Goal: Information Seeking & Learning: Learn about a topic

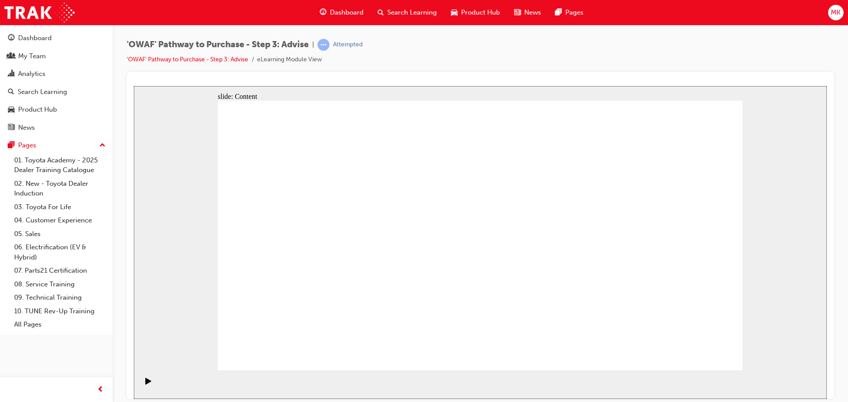
drag, startPoint x: 582, startPoint y: 277, endPoint x: 551, endPoint y: 278, distance: 30.9
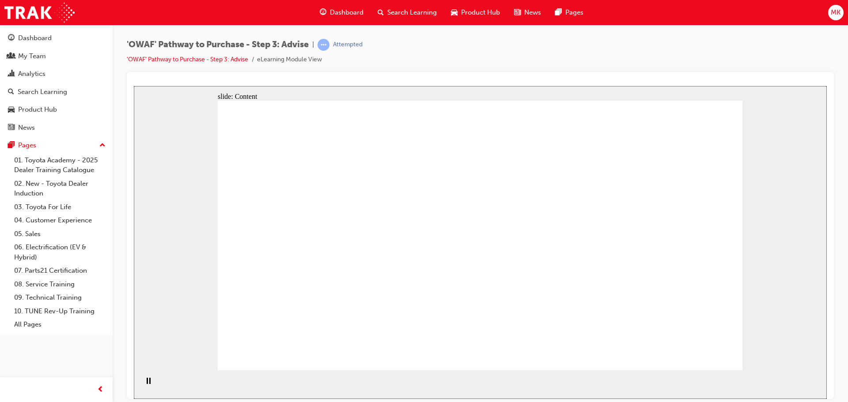
click at [108, 355] on div "Dashboard My Team Analytics Search Learning Product Hub News Pages Pages 01. To…" at bounding box center [56, 190] width 113 height 380
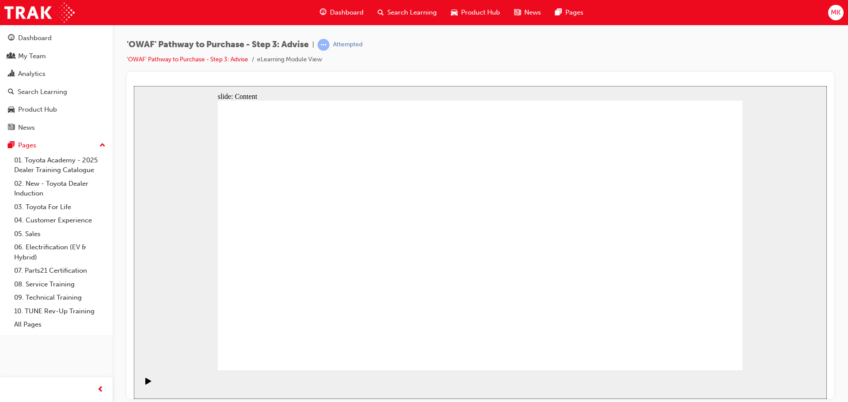
drag, startPoint x: 537, startPoint y: 282, endPoint x: 542, endPoint y: 277, distance: 6.9
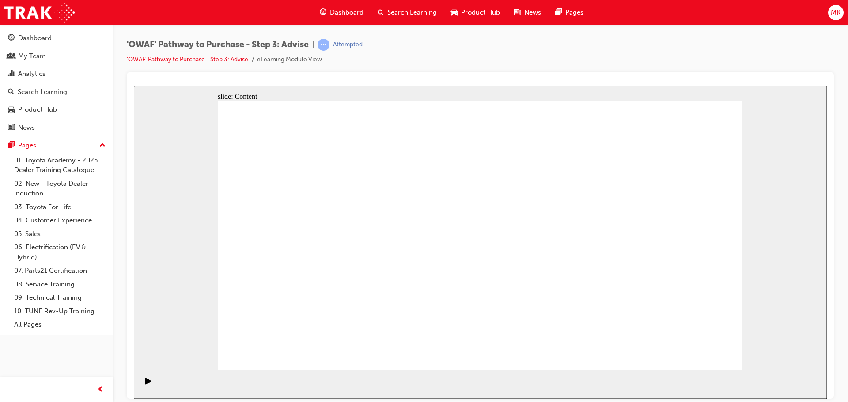
drag, startPoint x: 684, startPoint y: 353, endPoint x: 724, endPoint y: 355, distance: 40.6
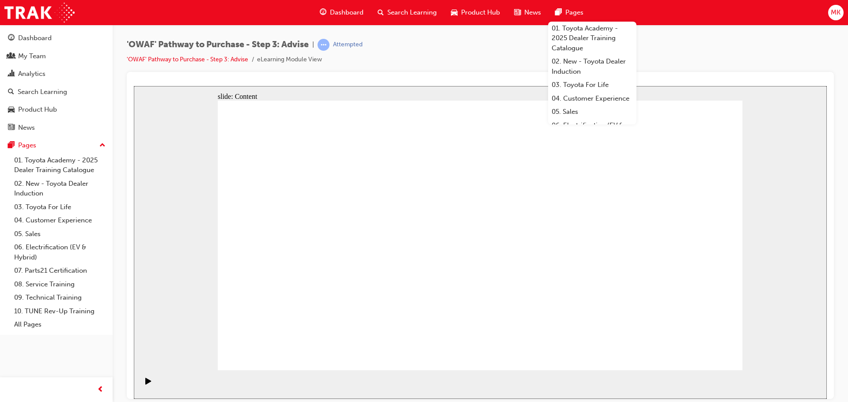
drag, startPoint x: 308, startPoint y: 322, endPoint x: 312, endPoint y: 278, distance: 44.3
drag, startPoint x: 449, startPoint y: 323, endPoint x: 295, endPoint y: 212, distance: 190.2
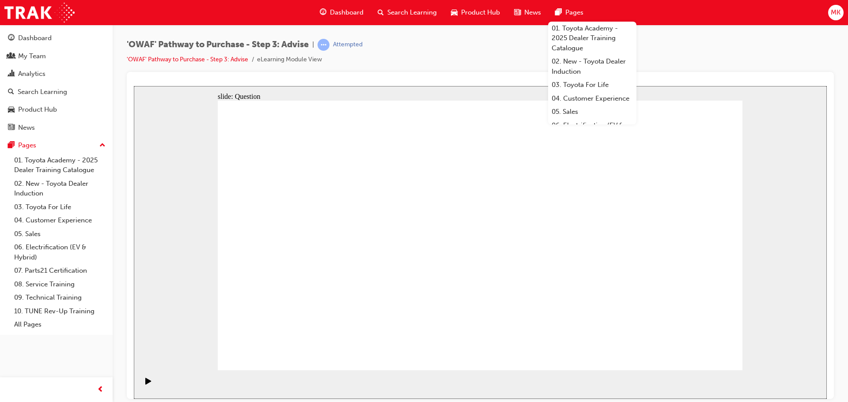
drag, startPoint x: 624, startPoint y: 322, endPoint x: 308, endPoint y: 245, distance: 325.5
drag, startPoint x: 483, startPoint y: 321, endPoint x: 328, endPoint y: 235, distance: 177.5
drag, startPoint x: 398, startPoint y: 296, endPoint x: 436, endPoint y: 219, distance: 85.3
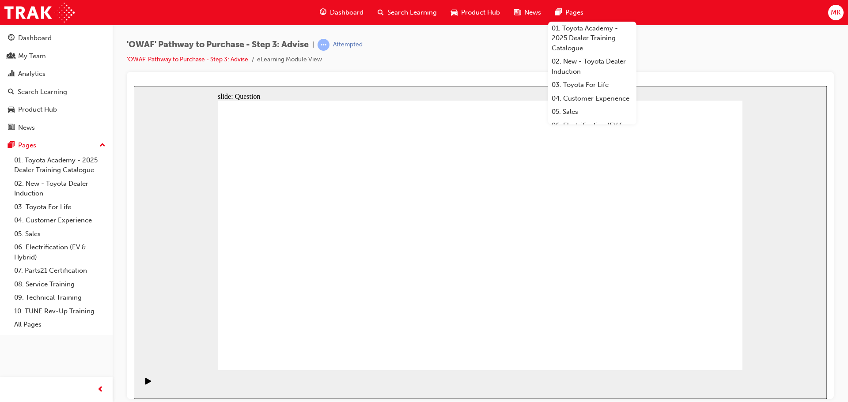
drag, startPoint x: 563, startPoint y: 256, endPoint x: 560, endPoint y: 245, distance: 11.8
drag, startPoint x: 720, startPoint y: 364, endPoint x: 720, endPoint y: 351, distance: 12.8
drag, startPoint x: 609, startPoint y: 261, endPoint x: 290, endPoint y: 267, distance: 319.7
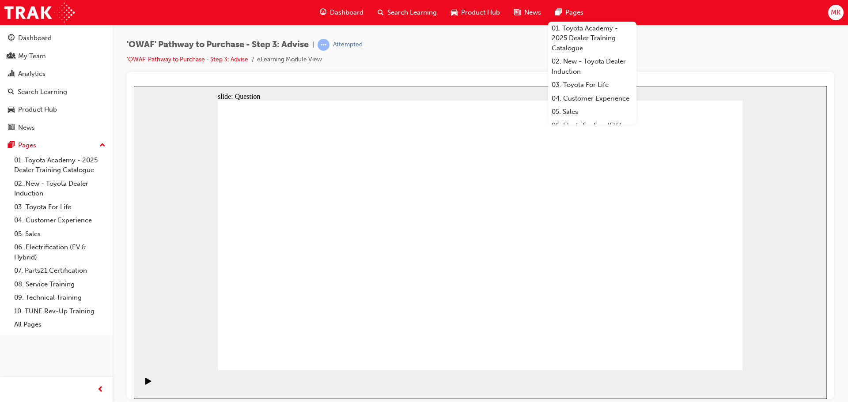
drag, startPoint x: 609, startPoint y: 258, endPoint x: 300, endPoint y: 260, distance: 309.1
drag, startPoint x: 635, startPoint y: 261, endPoint x: 454, endPoint y: 267, distance: 180.7
drag, startPoint x: 627, startPoint y: 256, endPoint x: 399, endPoint y: 272, distance: 228.8
drag, startPoint x: 636, startPoint y: 257, endPoint x: 460, endPoint y: 265, distance: 176.8
drag, startPoint x: 636, startPoint y: 259, endPoint x: 302, endPoint y: 274, distance: 334.6
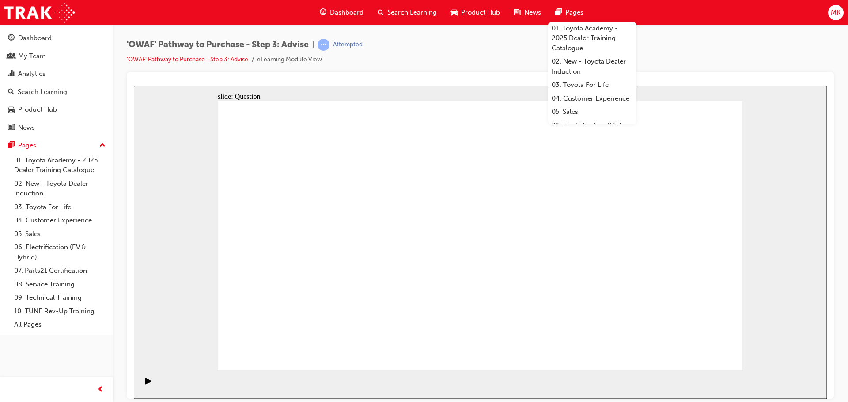
drag, startPoint x: 603, startPoint y: 273, endPoint x: 492, endPoint y: 278, distance: 111.4
drag, startPoint x: 666, startPoint y: 272, endPoint x: 480, endPoint y: 286, distance: 186.9
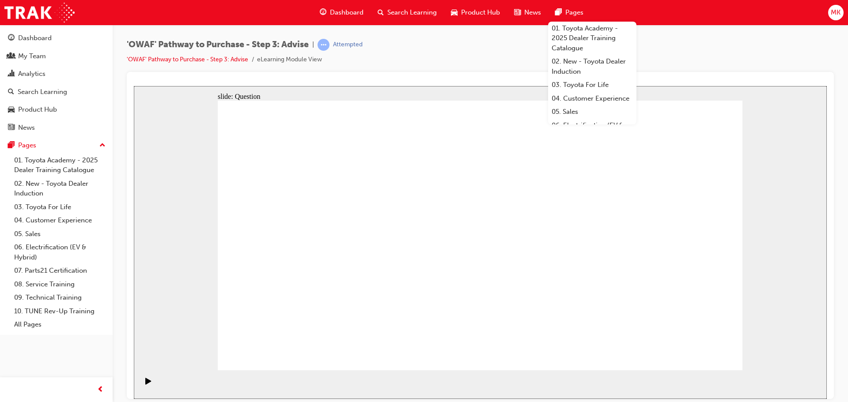
drag, startPoint x: 600, startPoint y: 280, endPoint x: 459, endPoint y: 276, distance: 140.9
drag, startPoint x: 615, startPoint y: 265, endPoint x: 331, endPoint y: 260, distance: 283.5
drag, startPoint x: 631, startPoint y: 269, endPoint x: 383, endPoint y: 265, distance: 248.2
drag, startPoint x: 654, startPoint y: 269, endPoint x: 389, endPoint y: 272, distance: 264.1
drag, startPoint x: 670, startPoint y: 263, endPoint x: 530, endPoint y: 268, distance: 140.0
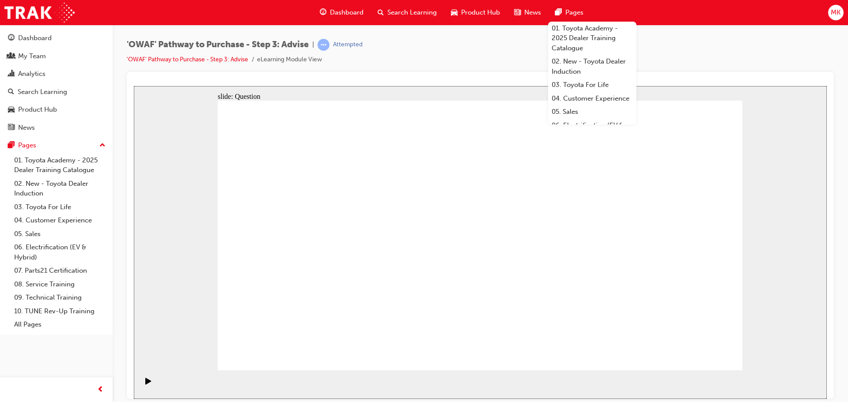
drag, startPoint x: 633, startPoint y: 268, endPoint x: 404, endPoint y: 270, distance: 228.7
drag, startPoint x: 713, startPoint y: 262, endPoint x: 513, endPoint y: 268, distance: 200.1
drag, startPoint x: 664, startPoint y: 256, endPoint x: 443, endPoint y: 259, distance: 221.3
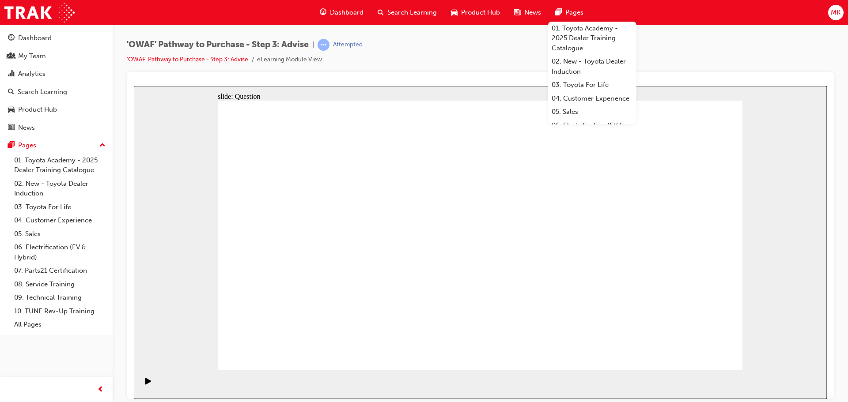
drag, startPoint x: 305, startPoint y: 212, endPoint x: 503, endPoint y: 215, distance: 197.8
drag, startPoint x: 392, startPoint y: 246, endPoint x: 494, endPoint y: 246, distance: 102.0
drag, startPoint x: 314, startPoint y: 253, endPoint x: 513, endPoint y: 254, distance: 199.1
drag, startPoint x: 363, startPoint y: 299, endPoint x: 495, endPoint y: 266, distance: 136.9
drag, startPoint x: 421, startPoint y: 275, endPoint x: 557, endPoint y: 263, distance: 137.0
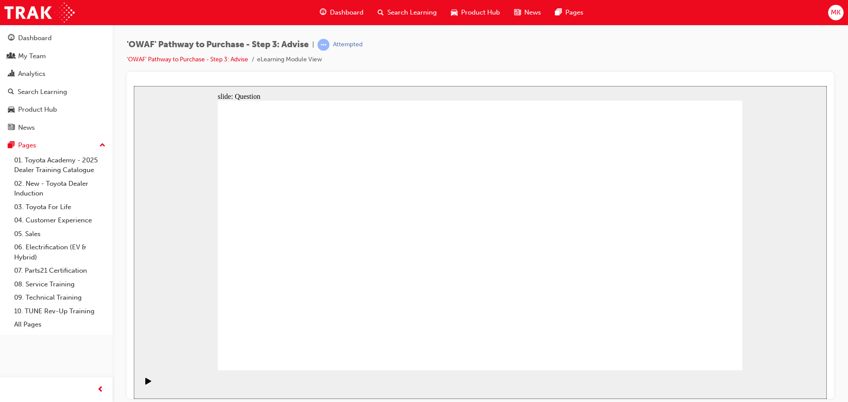
drag, startPoint x: 689, startPoint y: 209, endPoint x: 423, endPoint y: 306, distance: 283.3
drag, startPoint x: 437, startPoint y: 205, endPoint x: 586, endPoint y: 304, distance: 178.7
drag, startPoint x: 580, startPoint y: 220, endPoint x: 379, endPoint y: 318, distance: 223.4
drag, startPoint x: 389, startPoint y: 207, endPoint x: 702, endPoint y: 313, distance: 330.5
drag, startPoint x: 614, startPoint y: 241, endPoint x: 554, endPoint y: 321, distance: 100.1
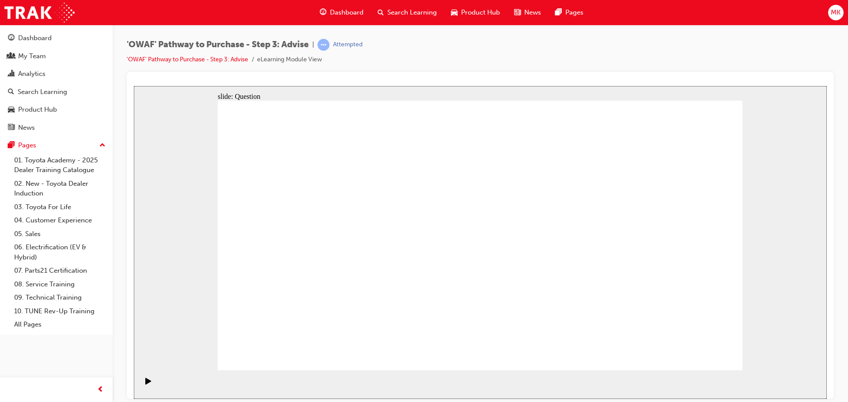
drag, startPoint x: 536, startPoint y: 209, endPoint x: 342, endPoint y: 295, distance: 212.7
drag, startPoint x: 489, startPoint y: 193, endPoint x: 293, endPoint y: 300, distance: 223.5
drag, startPoint x: 262, startPoint y: 206, endPoint x: 583, endPoint y: 288, distance: 331.8
drag, startPoint x: 400, startPoint y: 251, endPoint x: 477, endPoint y: 307, distance: 95.8
drag, startPoint x: 385, startPoint y: 300, endPoint x: 428, endPoint y: 176, distance: 131.1
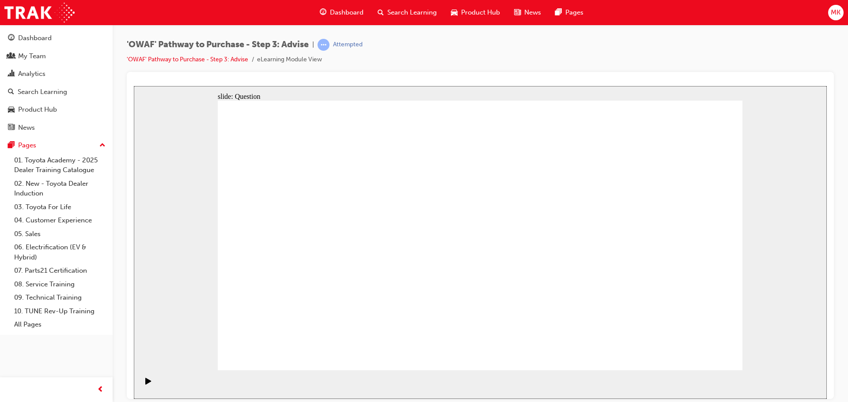
drag, startPoint x: 699, startPoint y: 310, endPoint x: 673, endPoint y: 271, distance: 47.0
drag, startPoint x: 574, startPoint y: 206, endPoint x: 495, endPoint y: 308, distance: 129.7
drag, startPoint x: 580, startPoint y: 282, endPoint x: 575, endPoint y: 219, distance: 62.5
drag, startPoint x: 636, startPoint y: 308, endPoint x: 577, endPoint y: 299, distance: 59.9
drag, startPoint x: 435, startPoint y: 216, endPoint x: 635, endPoint y: 306, distance: 220.2
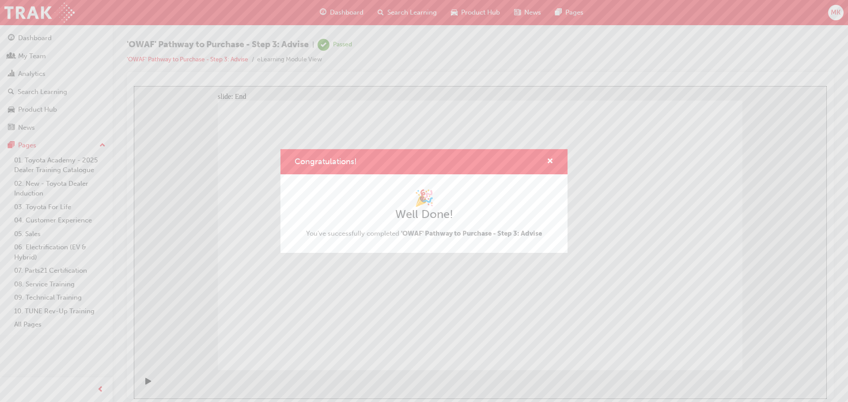
click at [35, 37] on div "Congratulations! 🎉 Well Done! You've successfully completed 'OWAF' Pathway to P…" at bounding box center [424, 201] width 848 height 402
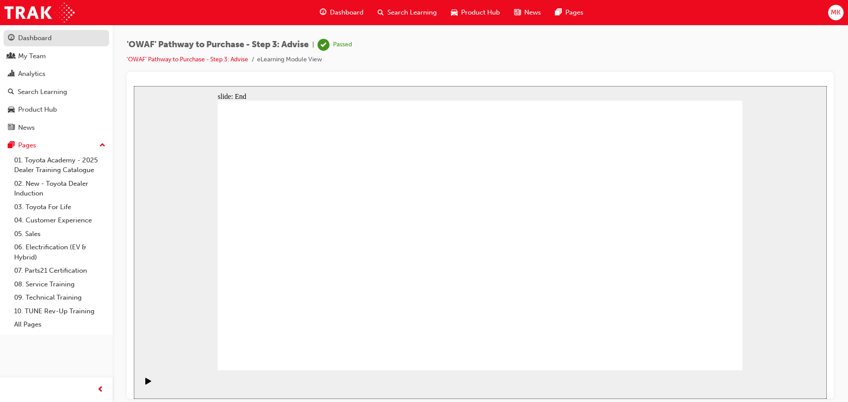
click at [28, 38] on div "Dashboard" at bounding box center [35, 38] width 34 height 10
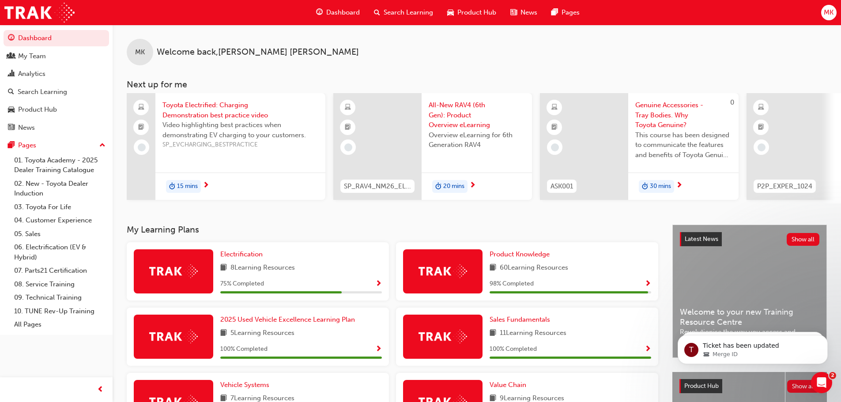
click at [649, 287] on span "Show Progress" at bounding box center [648, 284] width 7 height 8
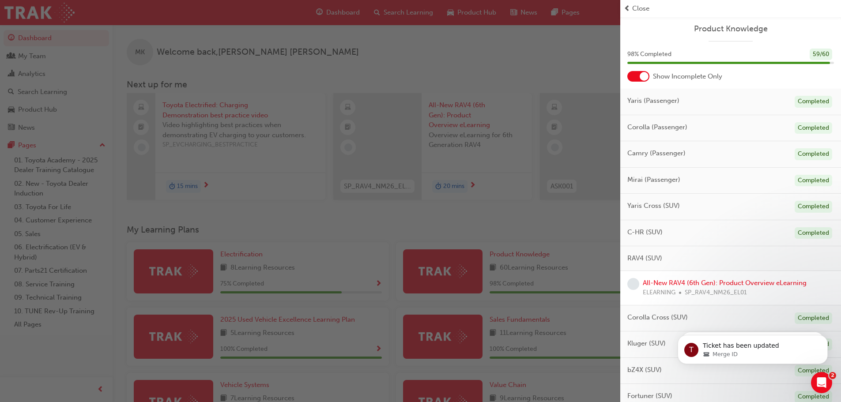
click at [500, 211] on div "button" at bounding box center [310, 201] width 620 height 402
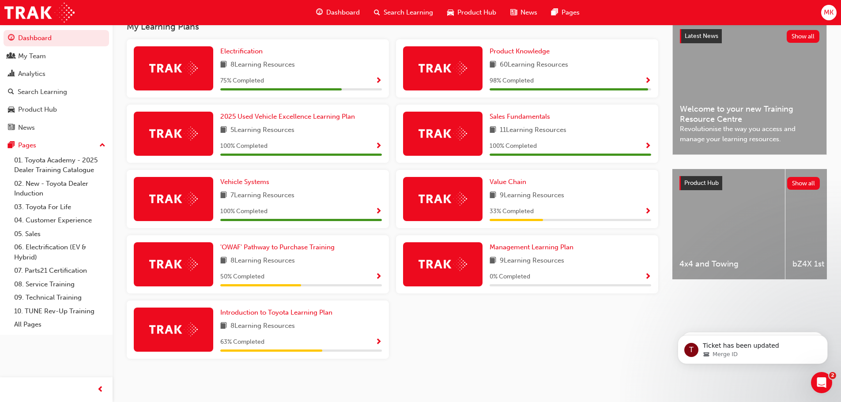
scroll to position [162, 0]
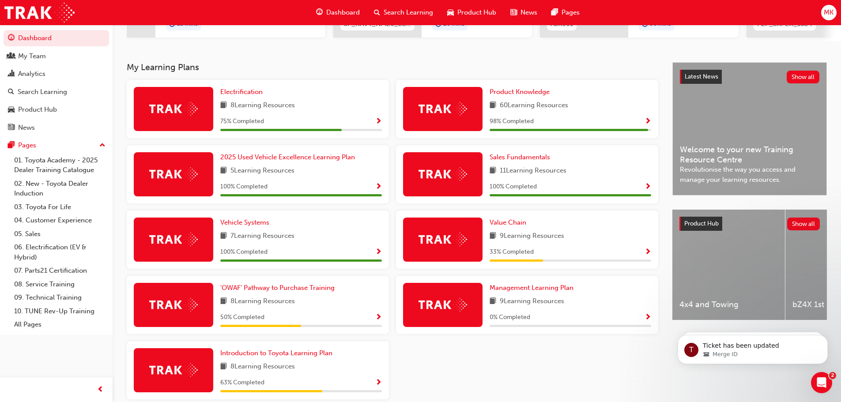
click at [375, 318] on span "Show Progress" at bounding box center [378, 318] width 7 height 8
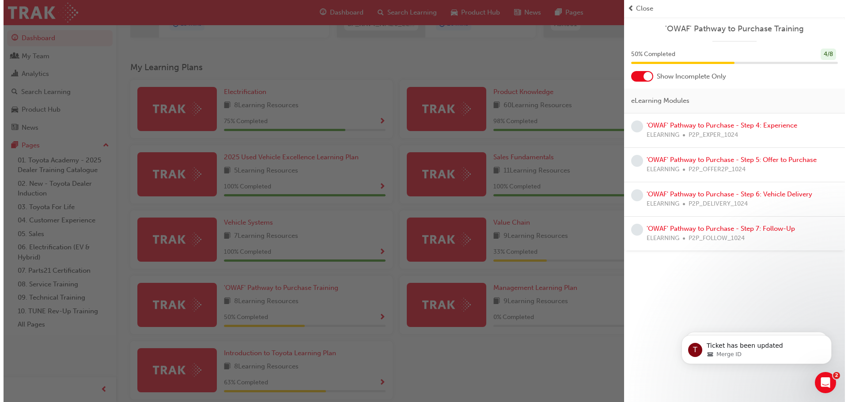
scroll to position [0, 0]
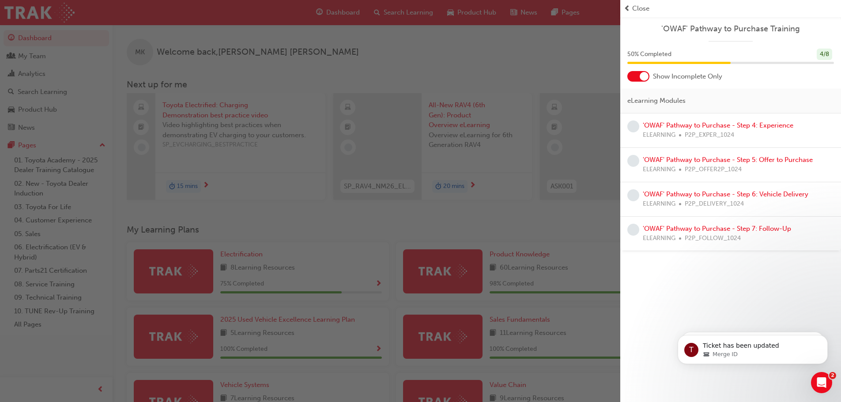
click at [633, 131] on span "learningRecordVerb_NONE-icon" at bounding box center [633, 127] width 12 height 12
click at [703, 129] on link "'OWAF' Pathway to Purchase - Step 4: Experience" at bounding box center [718, 125] width 151 height 8
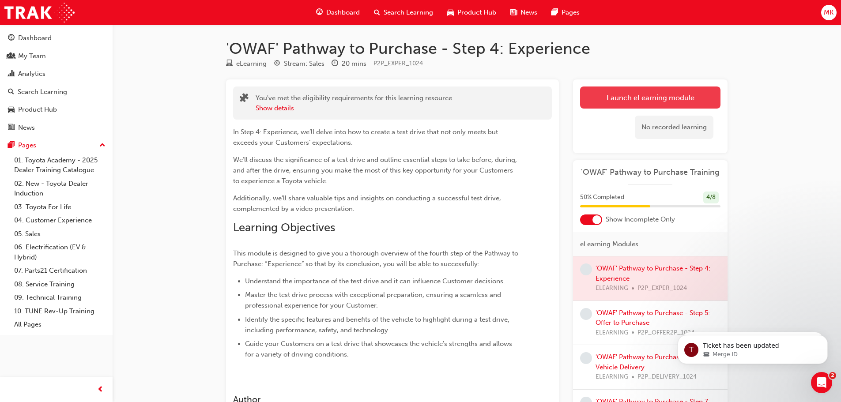
click at [634, 93] on link "Launch eLearning module" at bounding box center [650, 98] width 140 height 22
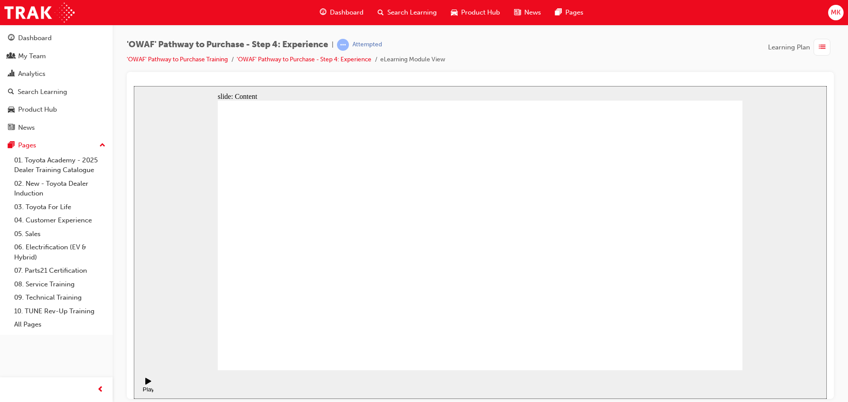
drag, startPoint x: 196, startPoint y: 310, endPoint x: 145, endPoint y: 342, distance: 60.1
click at [145, 342] on div "slide: Content Rectangle 1 During a test drive, Sales Employees can demonstrate…" at bounding box center [480, 242] width 693 height 313
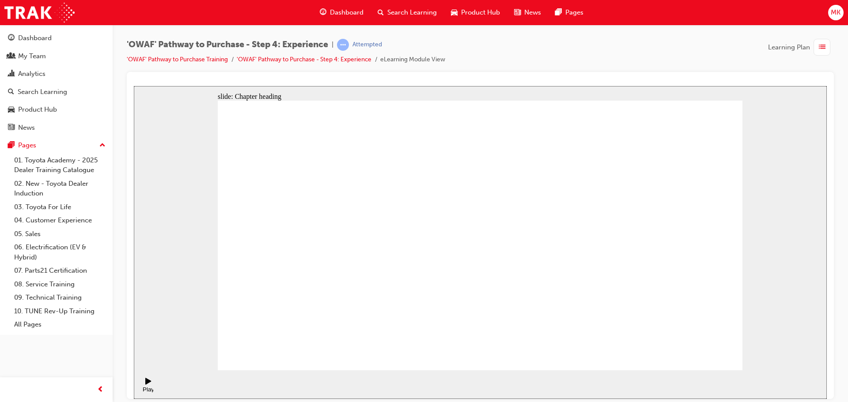
drag, startPoint x: 723, startPoint y: 348, endPoint x: 709, endPoint y: 347, distance: 14.6
drag, startPoint x: 162, startPoint y: 157, endPoint x: 174, endPoint y: 165, distance: 13.3
click at [164, 159] on div "slide: Content Engage with DRIVE Rectangle 1 D R I V E Click each button above …" at bounding box center [480, 242] width 693 height 313
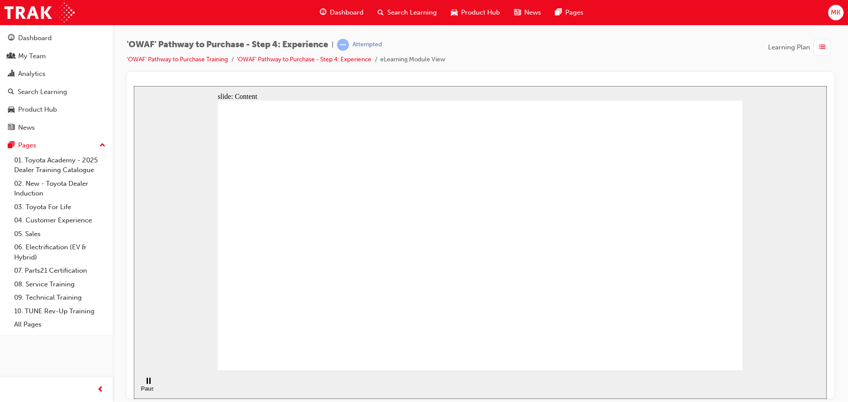
drag, startPoint x: 512, startPoint y: 219, endPoint x: 513, endPoint y: 230, distance: 11.1
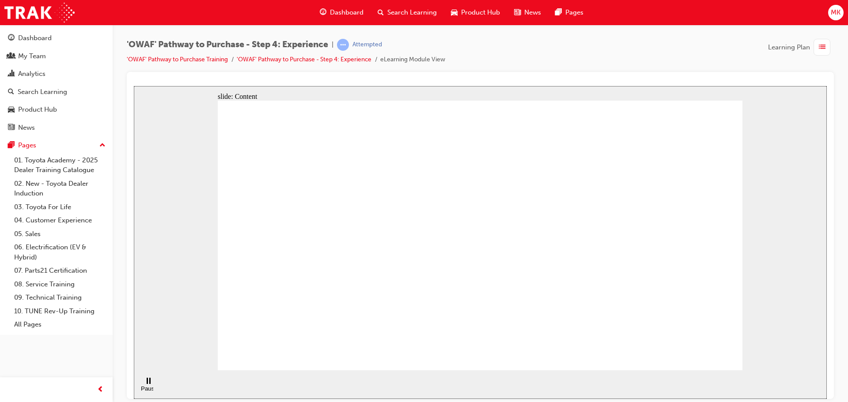
drag, startPoint x: 511, startPoint y: 260, endPoint x: 512, endPoint y: 273, distance: 13.7
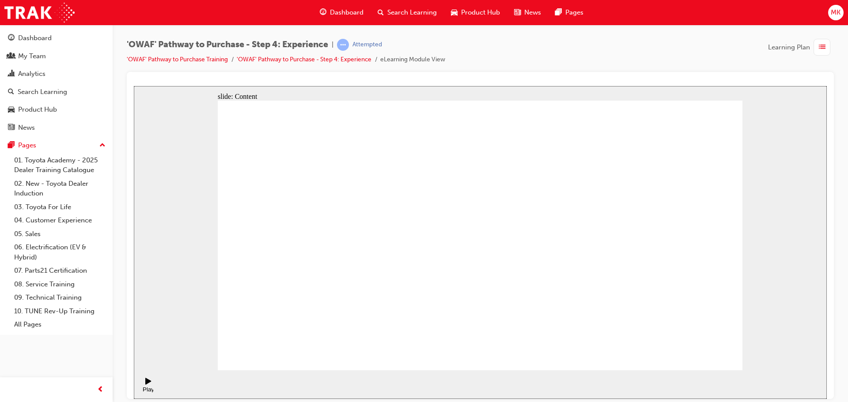
drag, startPoint x: 439, startPoint y: 336, endPoint x: 394, endPoint y: 325, distance: 46.2
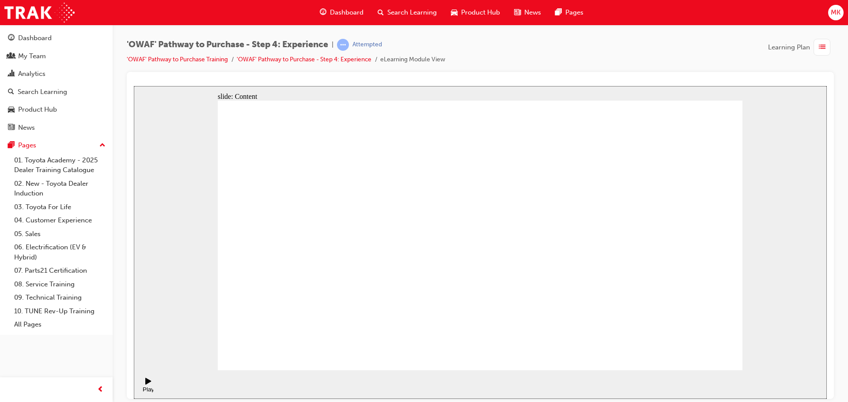
drag, startPoint x: 253, startPoint y: 221, endPoint x: 258, endPoint y: 242, distance: 21.7
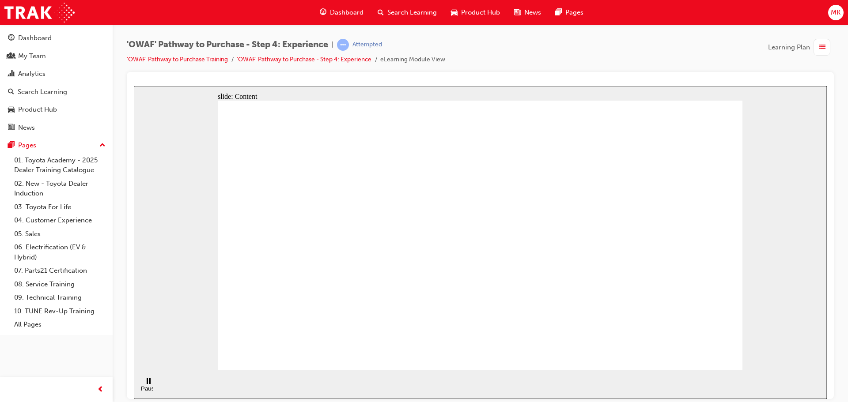
drag, startPoint x: 268, startPoint y: 202, endPoint x: 481, endPoint y: 246, distance: 217.9
drag, startPoint x: 577, startPoint y: 253, endPoint x: 494, endPoint y: 242, distance: 84.1
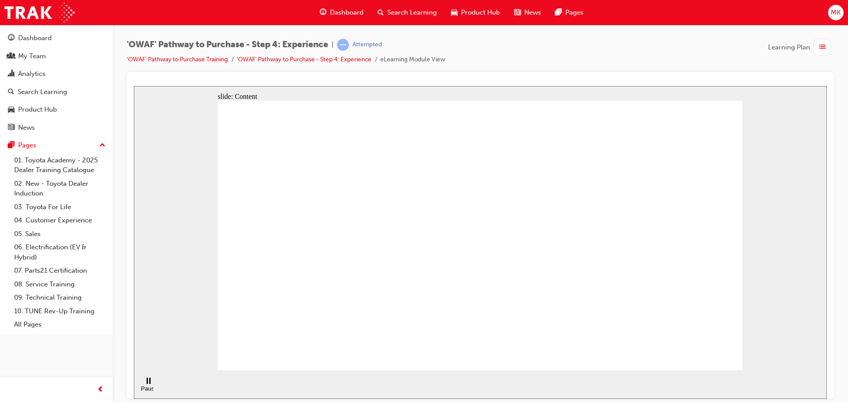
drag, startPoint x: 463, startPoint y: 343, endPoint x: 451, endPoint y: 317, distance: 27.9
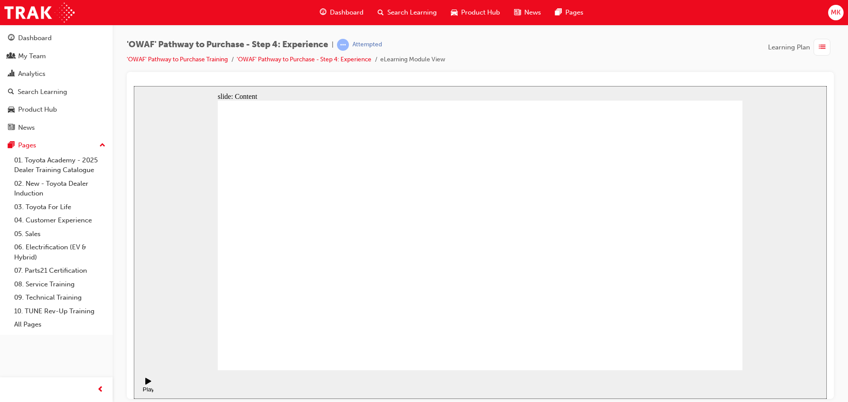
drag, startPoint x: 412, startPoint y: 215, endPoint x: 413, endPoint y: 289, distance: 74.2
drag, startPoint x: 352, startPoint y: 278, endPoint x: 342, endPoint y: 260, distance: 20.2
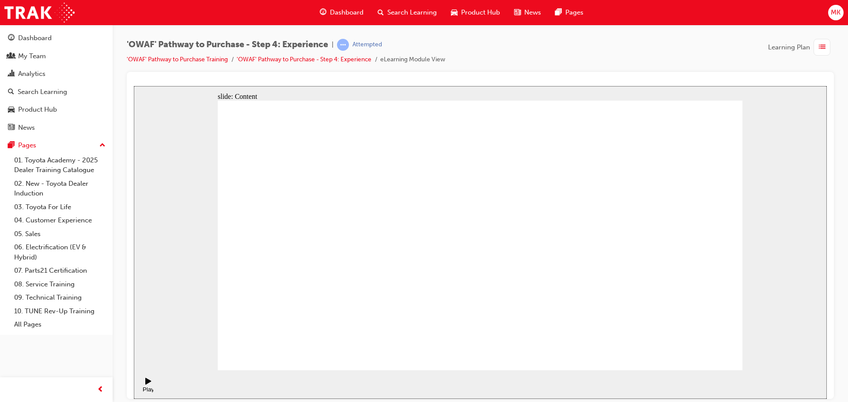
drag, startPoint x: 289, startPoint y: 205, endPoint x: 273, endPoint y: 261, distance: 57.7
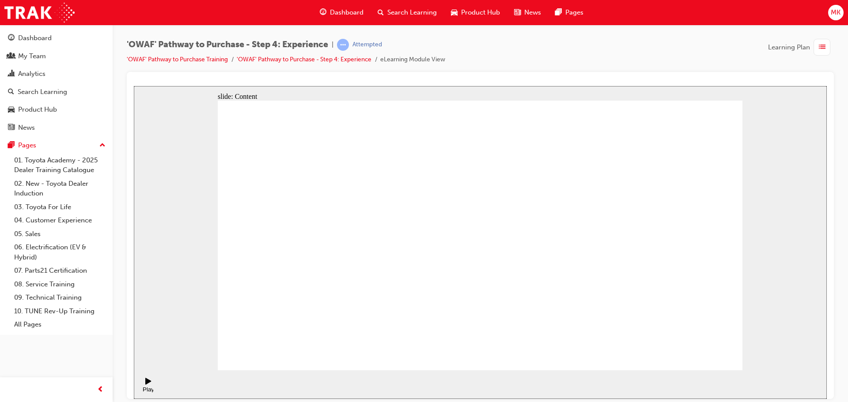
drag, startPoint x: 562, startPoint y: 222, endPoint x: 572, endPoint y: 216, distance: 11.7
